Goal: Navigation & Orientation: Find specific page/section

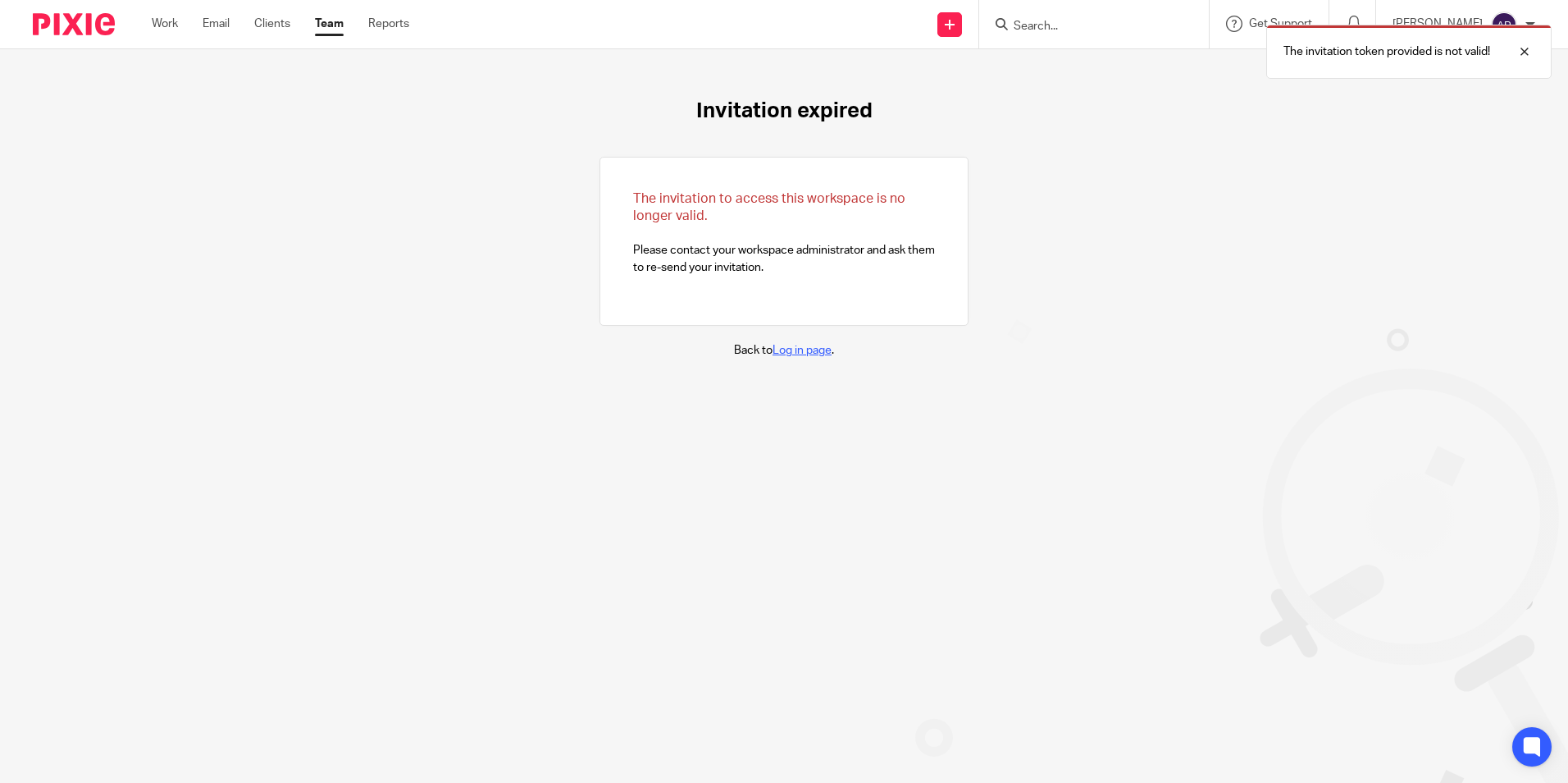
click at [798, 349] on link "Log in page" at bounding box center [803, 350] width 59 height 12
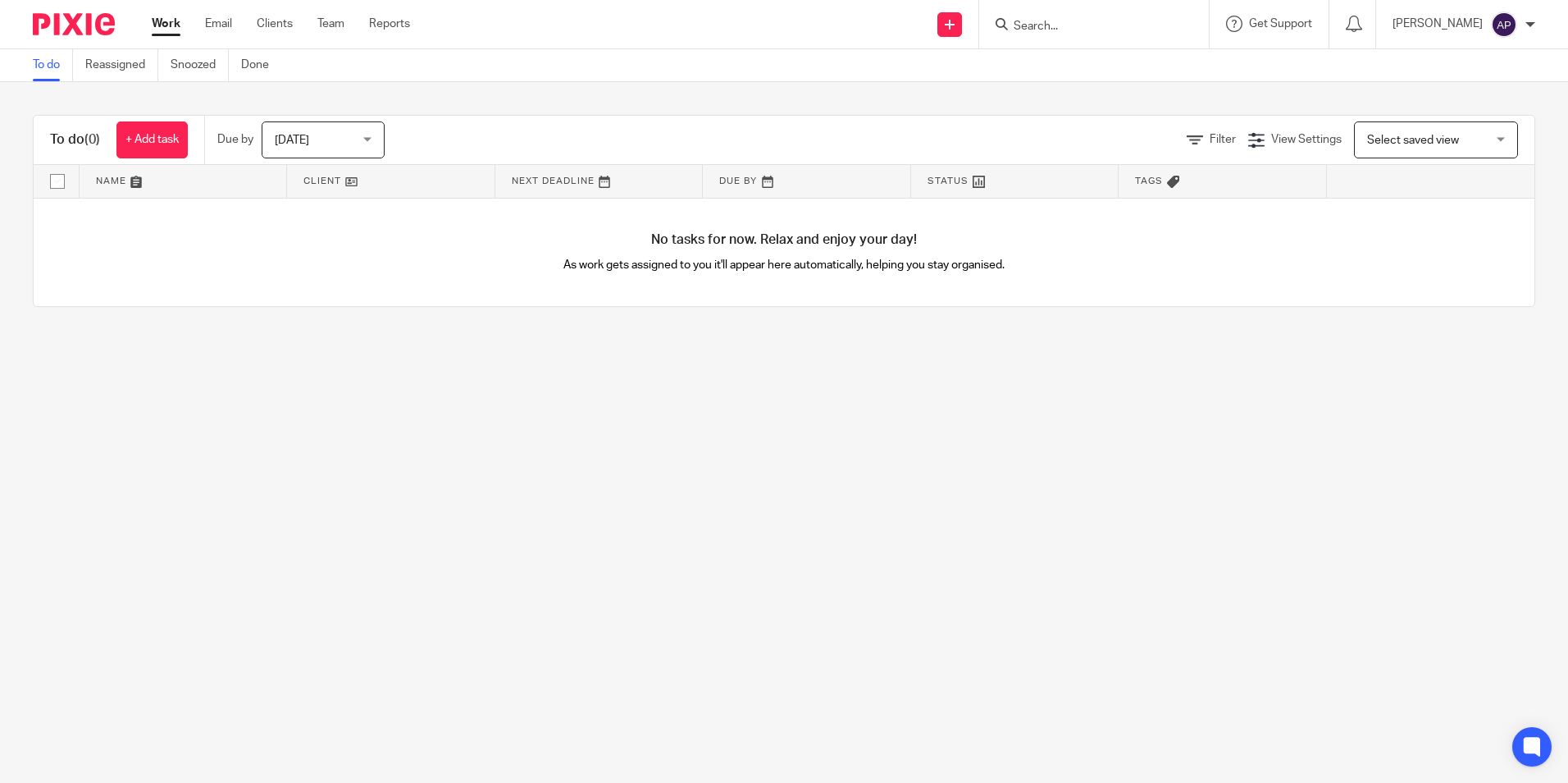
click at [519, 470] on main "To do Reassigned Snoozed Done To do (0) + Add task Due by Today Today Today Tom…" at bounding box center [784, 392] width 1568 height 783
click at [81, 29] on img at bounding box center [74, 24] width 82 height 22
